Goal: Information Seeking & Learning: Check status

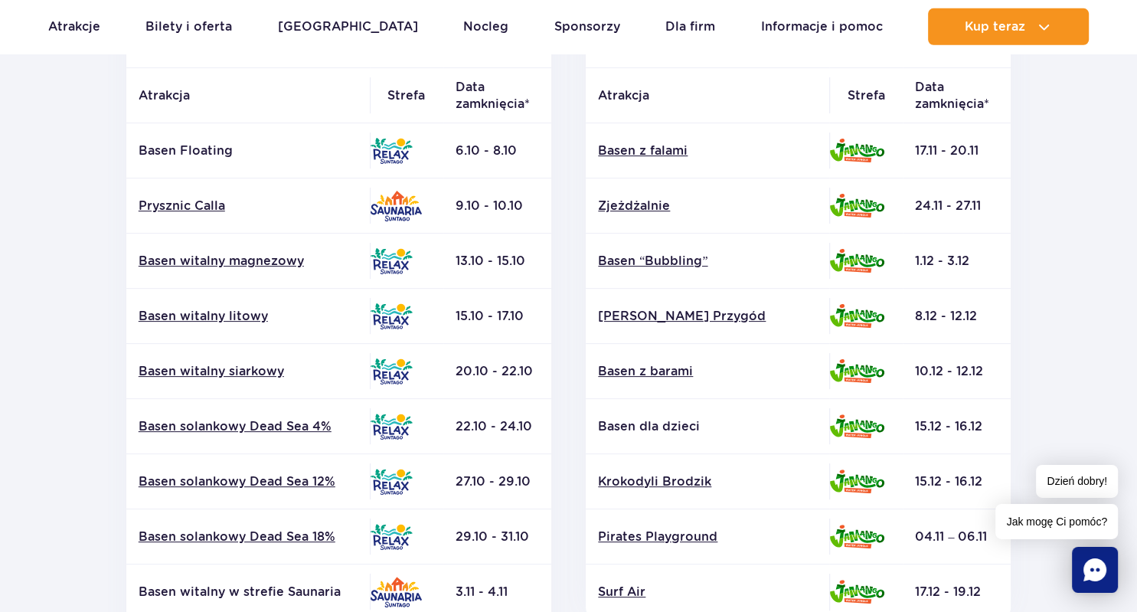
scroll to position [324, 0]
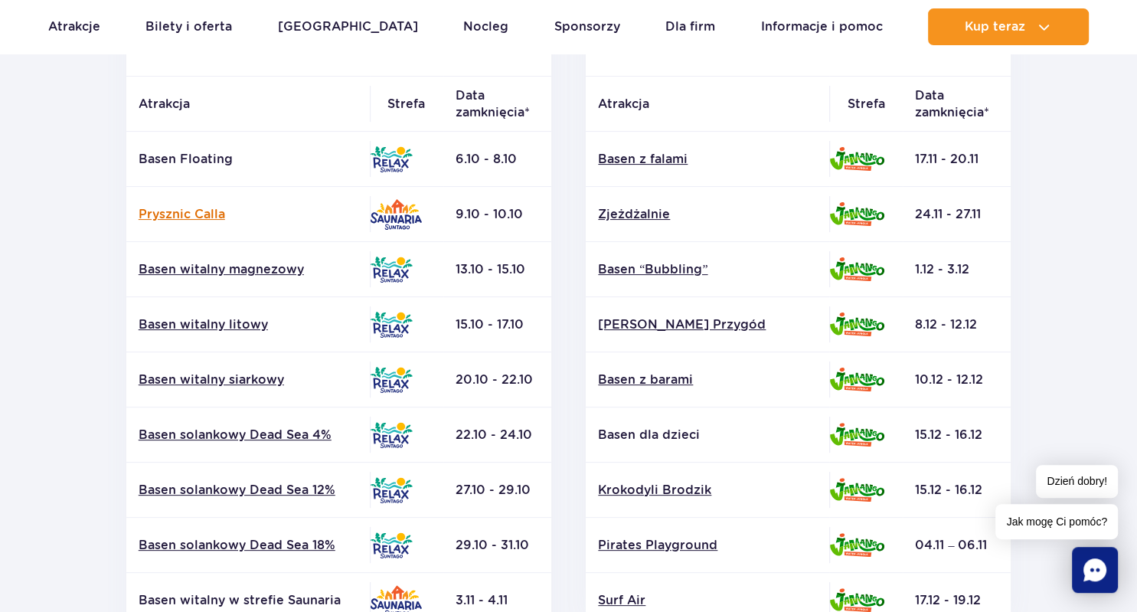
click at [206, 212] on link "Prysznic Calla" at bounding box center [248, 214] width 219 height 17
click at [283, 541] on link "Basen solankowy Dead Sea 18%" at bounding box center [248, 545] width 219 height 17
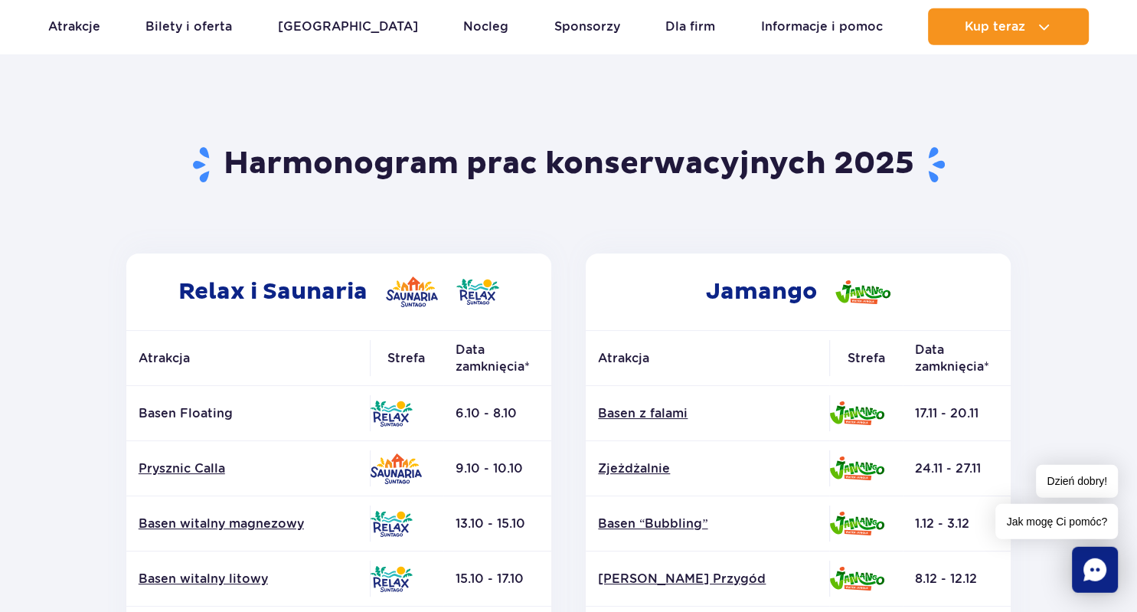
scroll to position [67, 0]
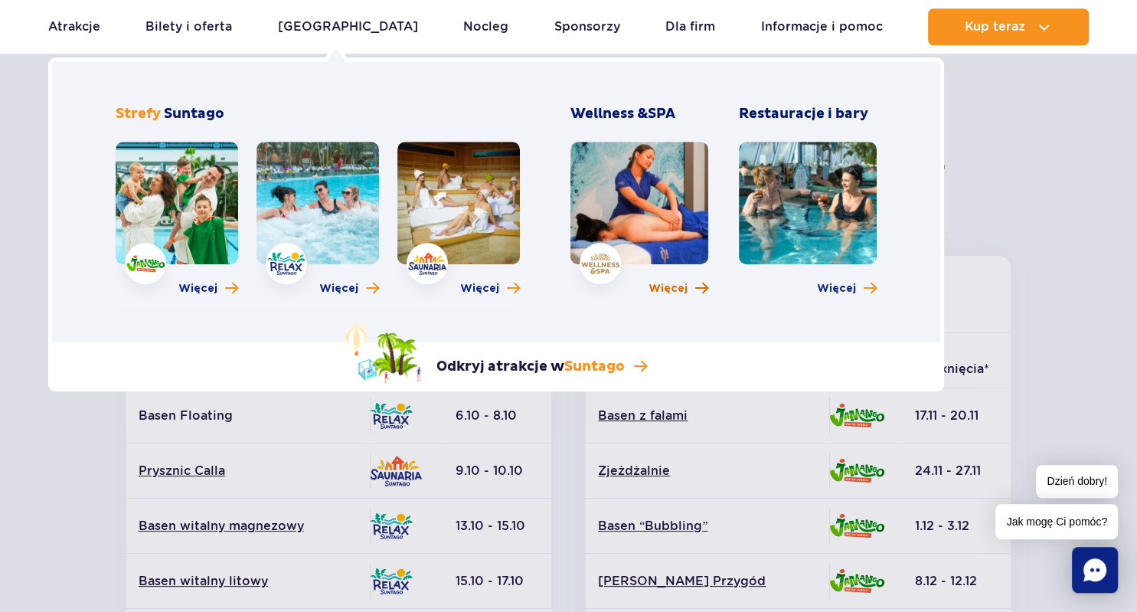
click at [661, 292] on span "Więcej" at bounding box center [667, 288] width 39 height 15
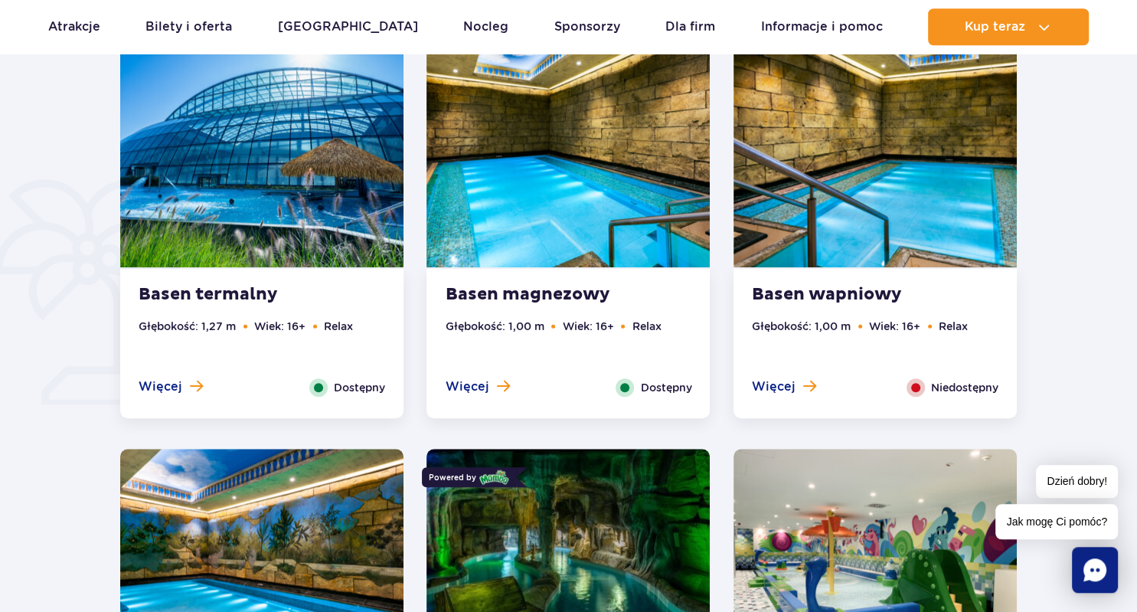
scroll to position [907, 0]
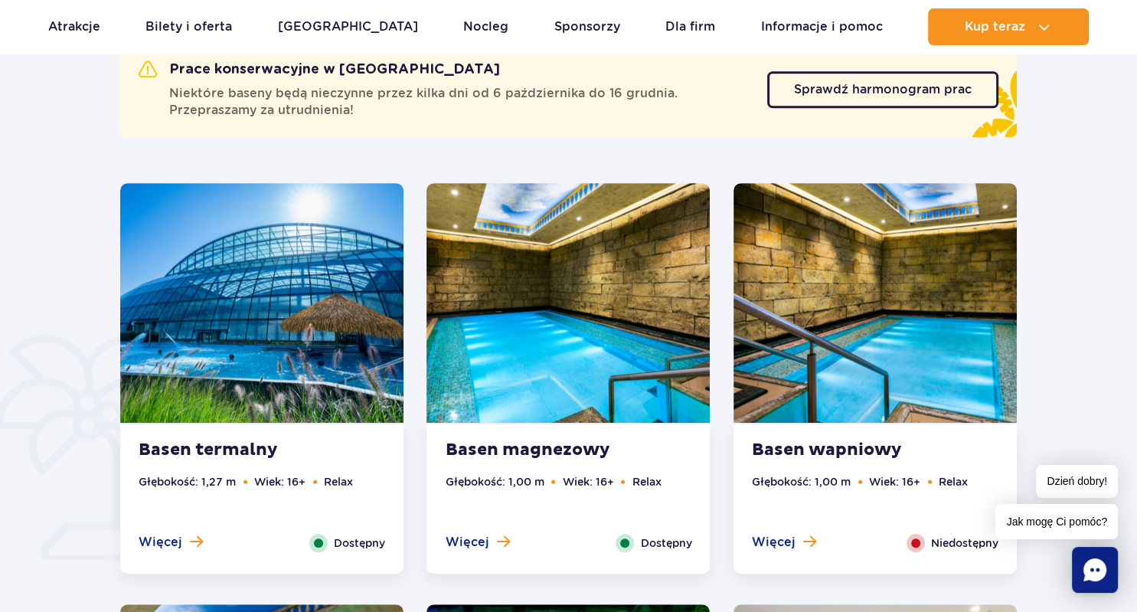
click at [214, 360] on img at bounding box center [261, 303] width 283 height 240
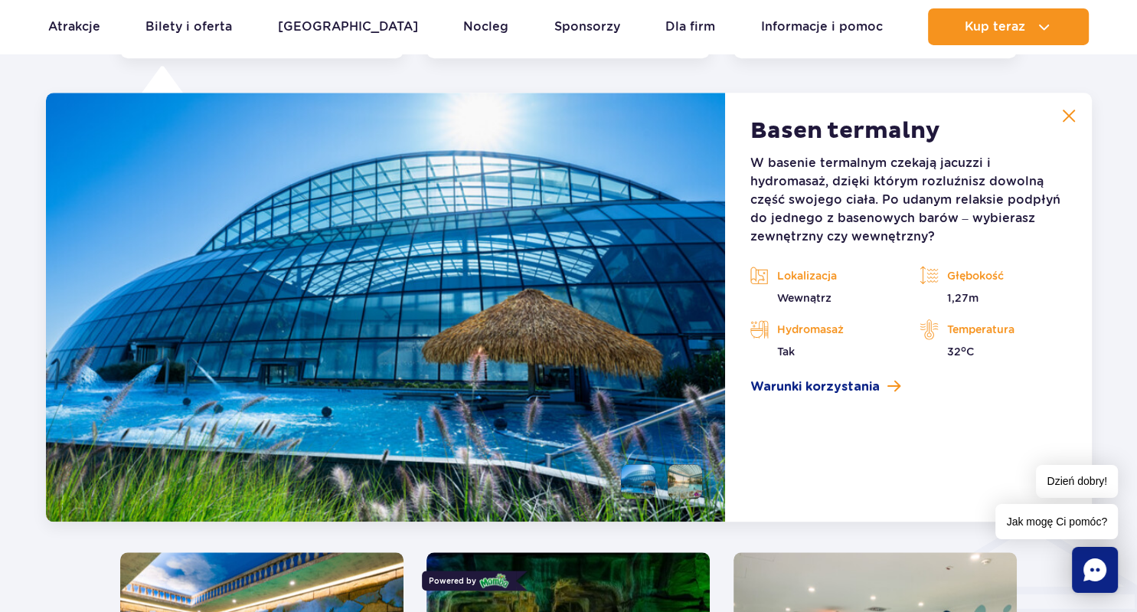
scroll to position [1423, 0]
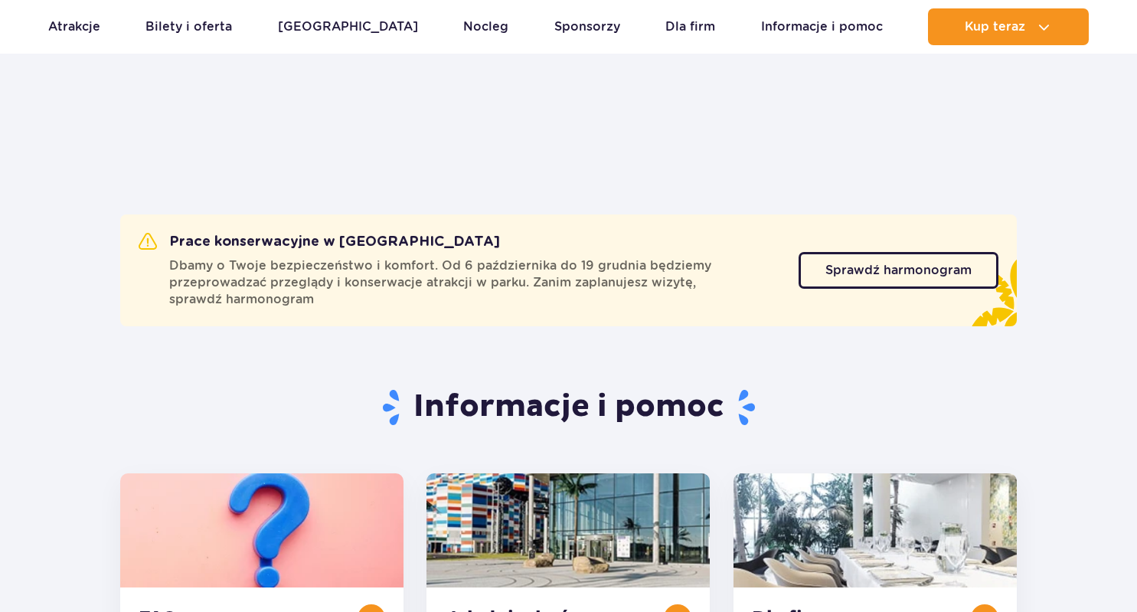
scroll to position [162, 0]
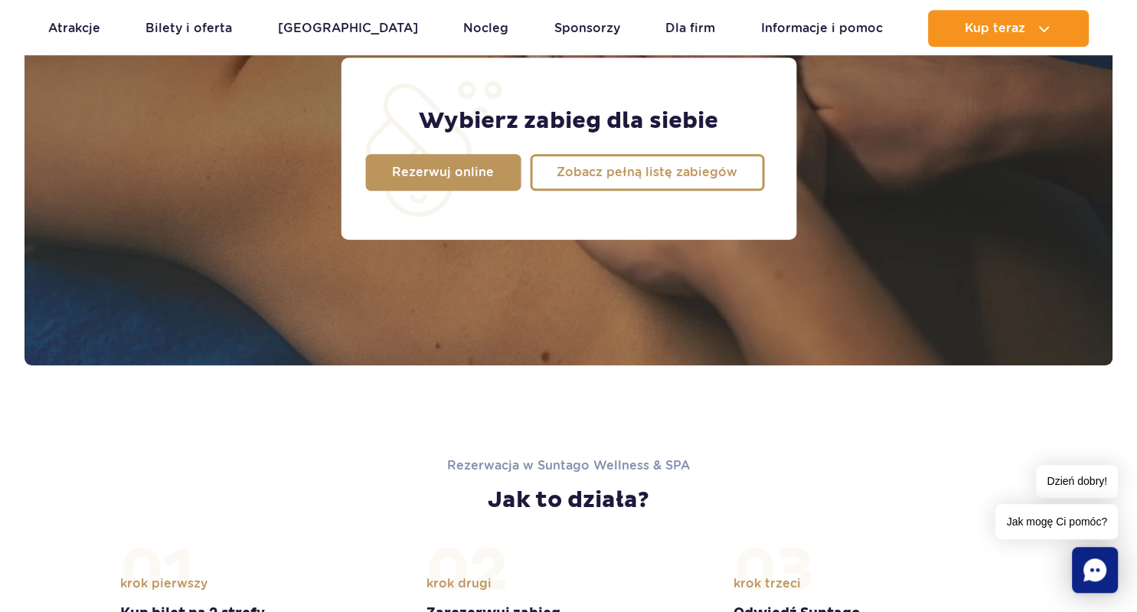
scroll to position [1229, 0]
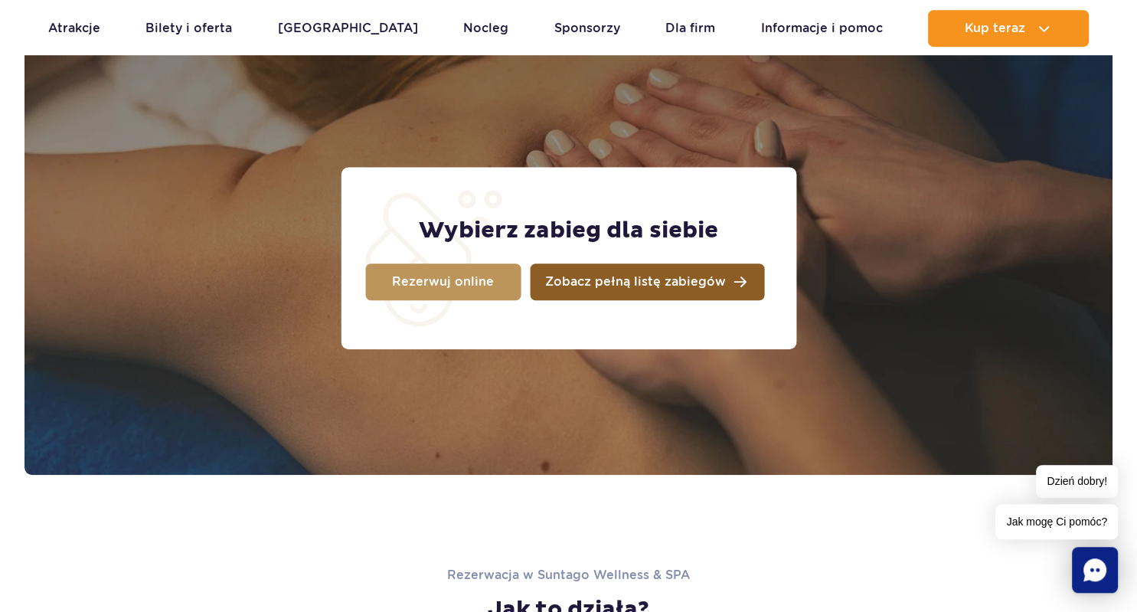
click at [710, 283] on span "Zobacz pełną listę zabiegów" at bounding box center [635, 282] width 181 height 12
